Goal: Information Seeking & Learning: Learn about a topic

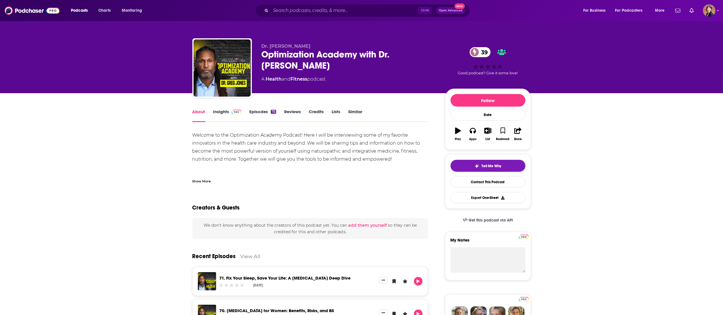
click at [216, 113] on link "Insights" at bounding box center [227, 115] width 28 height 13
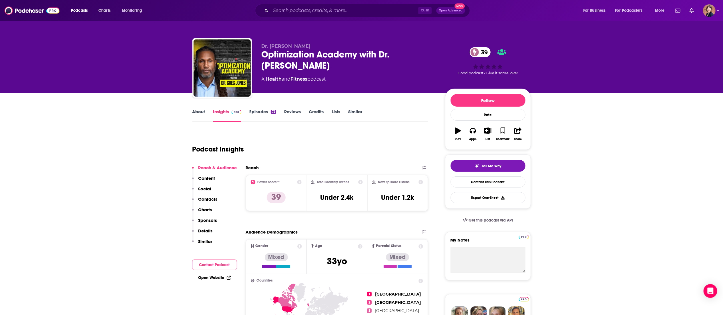
click at [315, 59] on div "Optimization Academy with Dr. [PERSON_NAME] 39" at bounding box center [348, 60] width 174 height 22
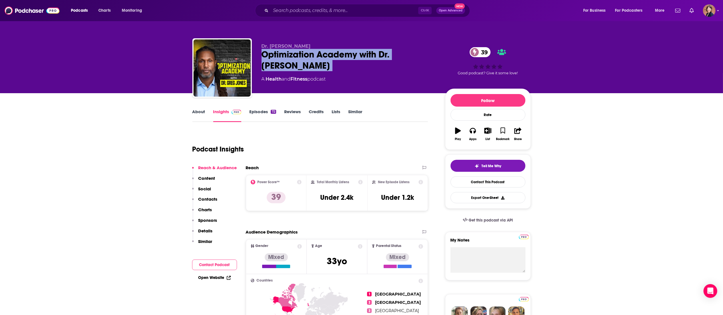
click at [315, 59] on div "Optimization Academy with Dr. [PERSON_NAME] 39" at bounding box center [348, 60] width 174 height 22
copy div "Optimization Academy with Dr. [PERSON_NAME] 39"
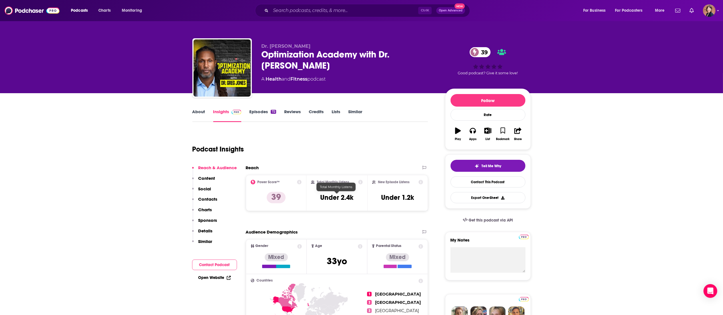
click at [348, 200] on h3 "Under 2.4k" at bounding box center [336, 197] width 33 height 9
copy div "Under 2.4k"
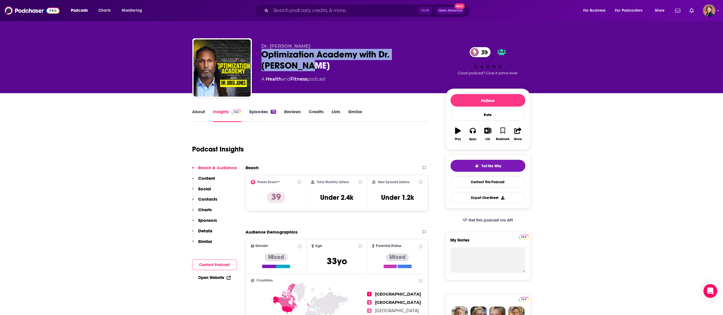
drag, startPoint x: 345, startPoint y: 65, endPoint x: 259, endPoint y: 53, distance: 86.4
click at [259, 53] on div "Dr. [PERSON_NAME] Optimization Academy with Dr. [PERSON_NAME] 39 A Health and F…" at bounding box center [361, 69] width 338 height 62
copy h2 "Optimization Academy with Dr. [PERSON_NAME]"
